Goal: Information Seeking & Learning: Learn about a topic

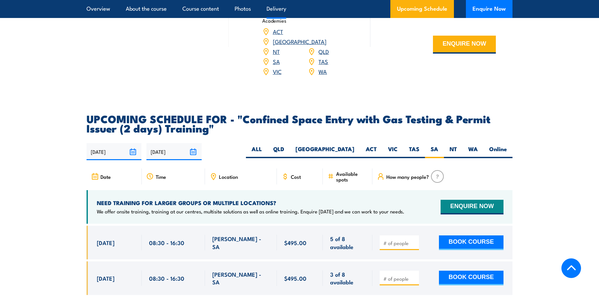
scroll to position [1124, 0]
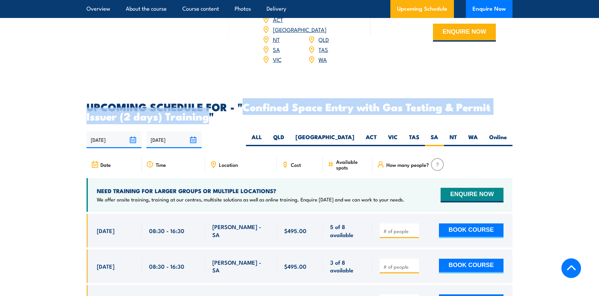
drag, startPoint x: 246, startPoint y: 106, endPoint x: 208, endPoint y: 116, distance: 38.4
click at [208, 116] on h2 "UPCOMING SCHEDULE FOR - "Confined Space Entry with Gas Testing & Permit Issuer …" at bounding box center [300, 111] width 426 height 19
copy h2 "Confined Space Entry with Gas Testing & Permit Issuer (2 days) Training"
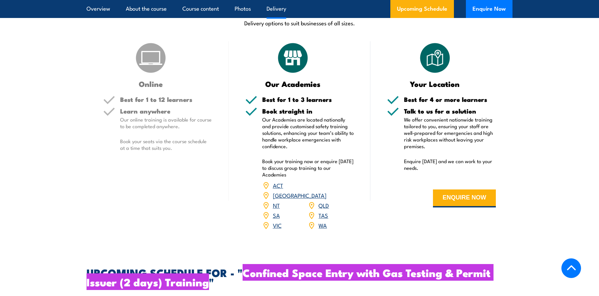
scroll to position [958, 0]
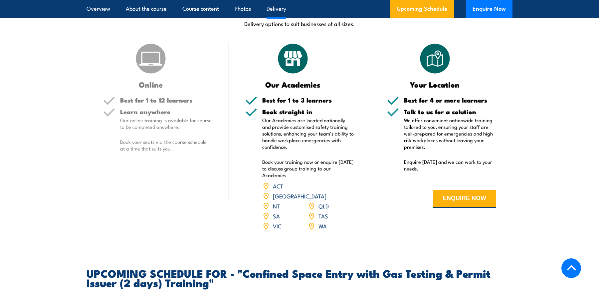
click at [185, 207] on div "Online Best for 1 to 12 learners Learn anywhere Our online training is availabl…" at bounding box center [158, 140] width 142 height 197
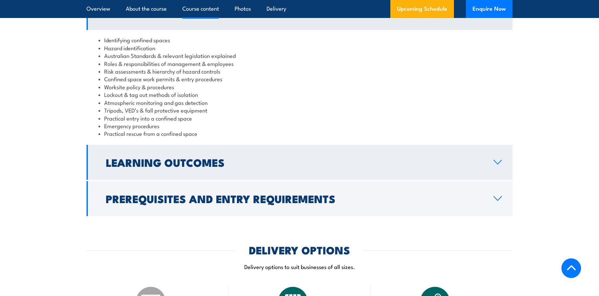
scroll to position [699, 0]
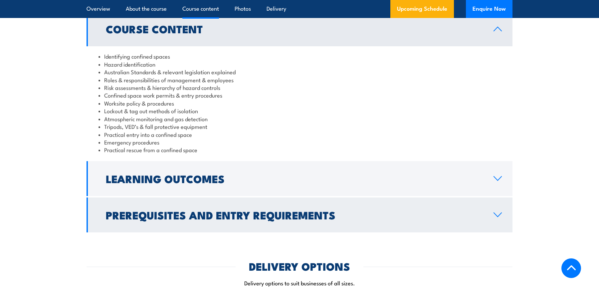
click at [172, 215] on h2 "Prerequisites and Entry Requirements" at bounding box center [294, 214] width 377 height 9
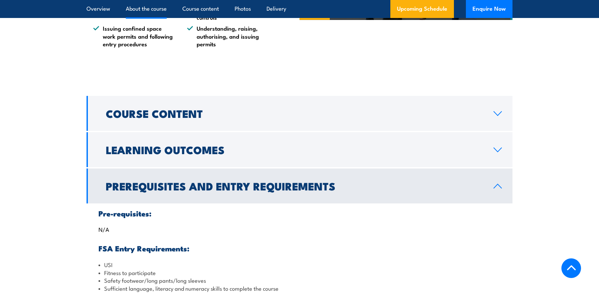
scroll to position [599, 0]
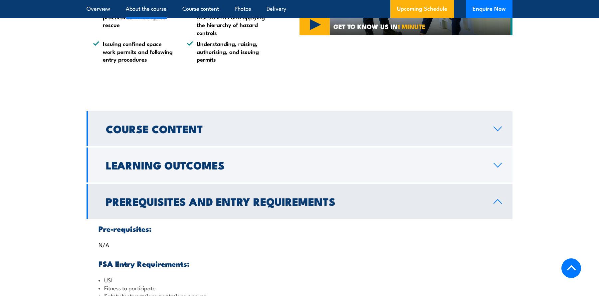
click at [235, 133] on h2 "Course Content" at bounding box center [294, 128] width 377 height 9
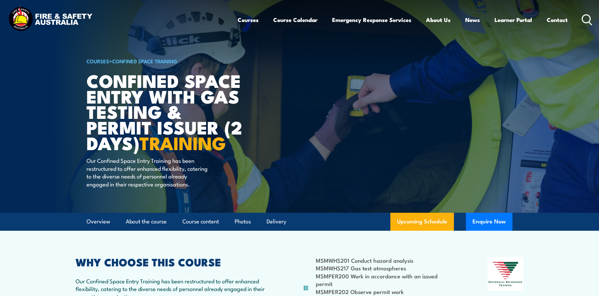
scroll to position [0, 0]
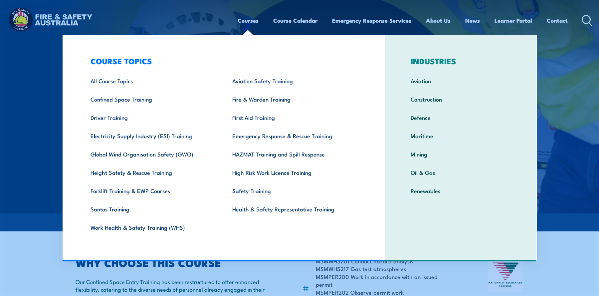
click at [244, 19] on link "Courses" at bounding box center [248, 21] width 21 height 18
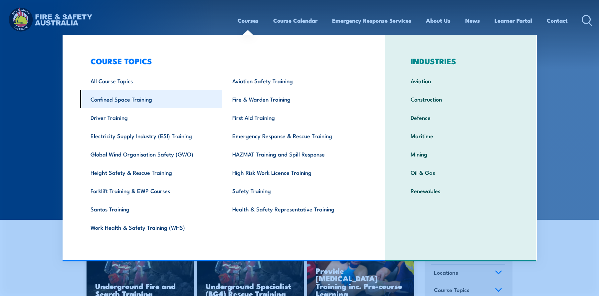
click at [142, 97] on link "Confined Space Training" at bounding box center [151, 99] width 142 height 18
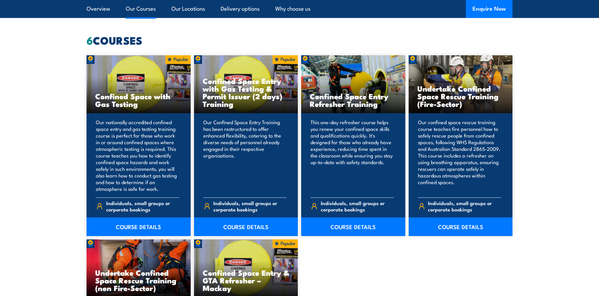
scroll to position [499, 0]
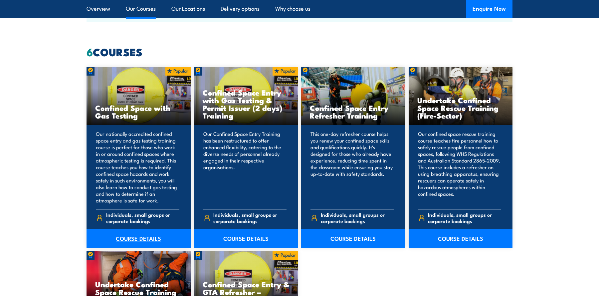
click at [134, 236] on link "COURSE DETAILS" at bounding box center [139, 238] width 104 height 19
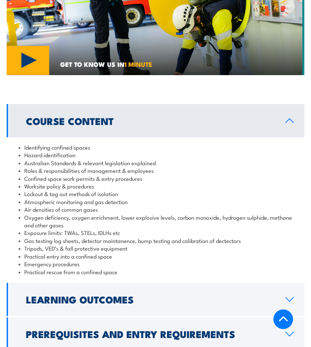
scroll to position [765, 0]
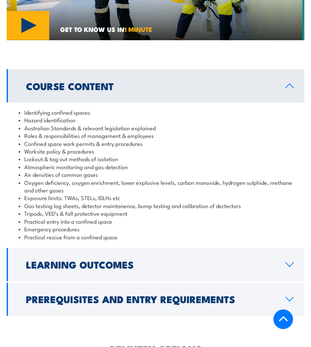
drag, startPoint x: 282, startPoint y: 251, endPoint x: 316, endPoint y: 251, distance: 33.6
click at [282, 251] on link "Learning Outcomes" at bounding box center [156, 264] width 298 height 33
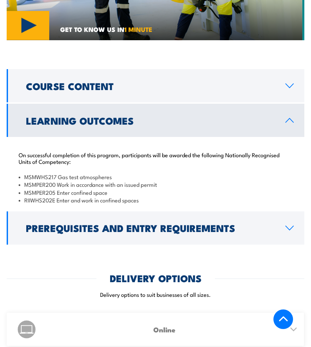
click at [233, 82] on h2 "Course Content" at bounding box center [150, 86] width 249 height 9
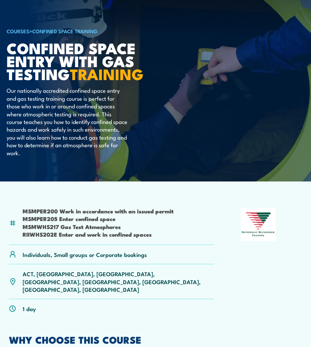
scroll to position [0, 0]
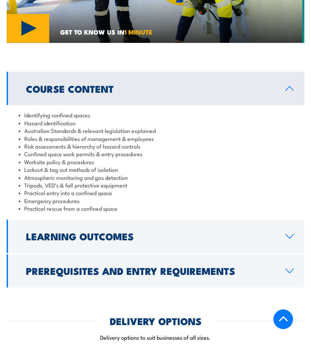
scroll to position [798, 0]
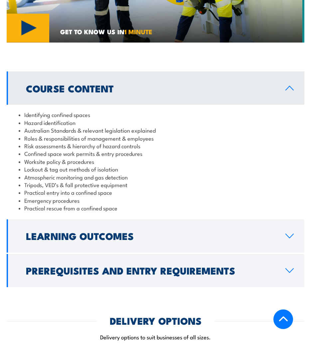
click at [97, 233] on h2 "Learning Outcomes" at bounding box center [150, 236] width 249 height 9
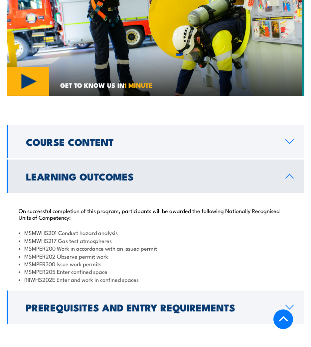
scroll to position [732, 0]
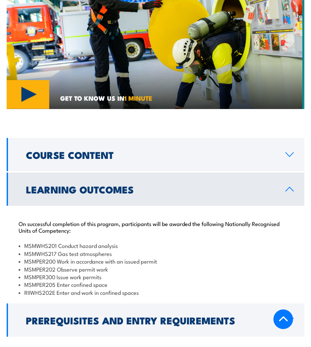
click at [81, 152] on h2 "Course Content" at bounding box center [150, 154] width 249 height 9
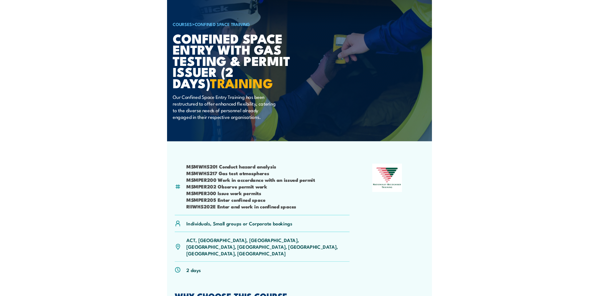
scroll to position [0, 0]
